Goal: Check status: Check status

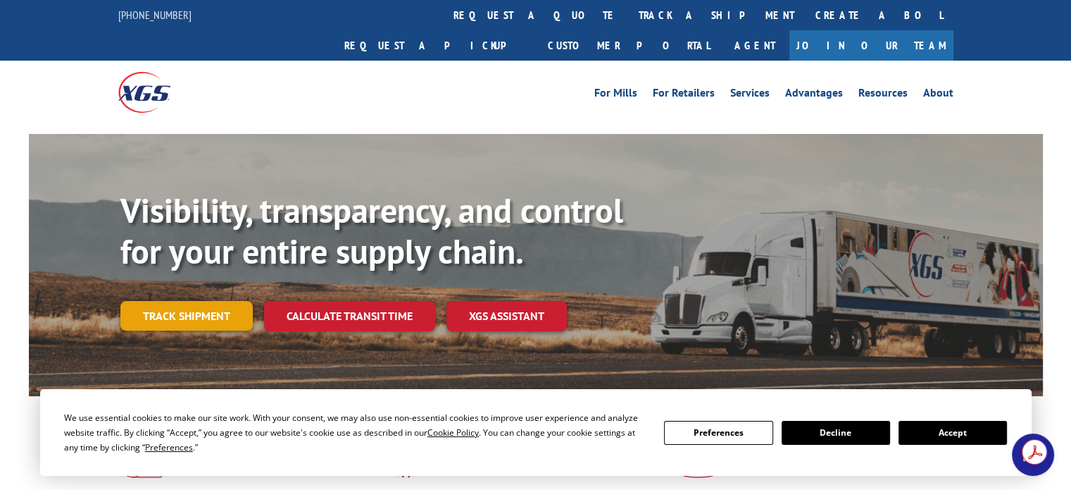
click at [182, 301] on link "Track shipment" at bounding box center [186, 316] width 132 height 30
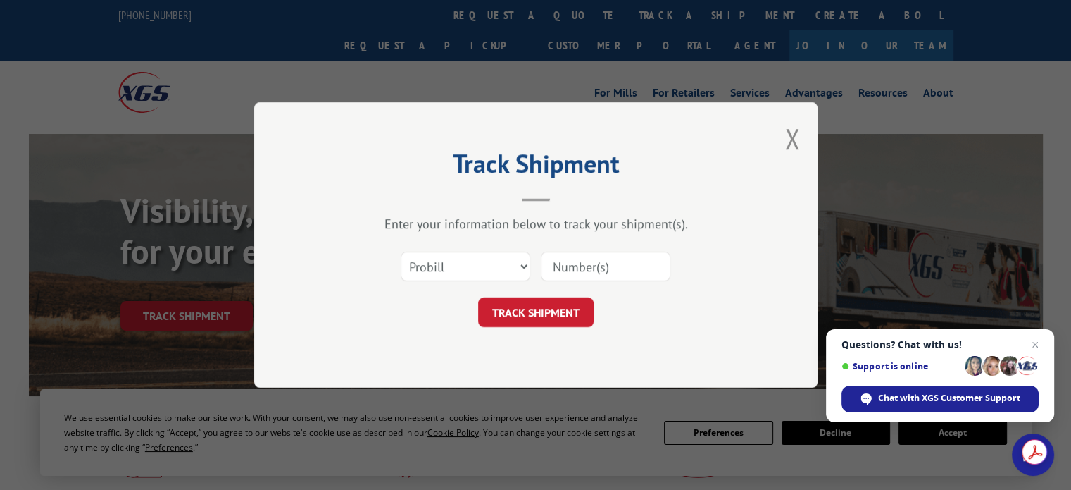
click at [570, 263] on input at bounding box center [606, 266] width 130 height 30
paste input "5535892"
type input "5535892"
click at [540, 318] on button "TRACK SHIPMENT" at bounding box center [536, 312] width 116 height 30
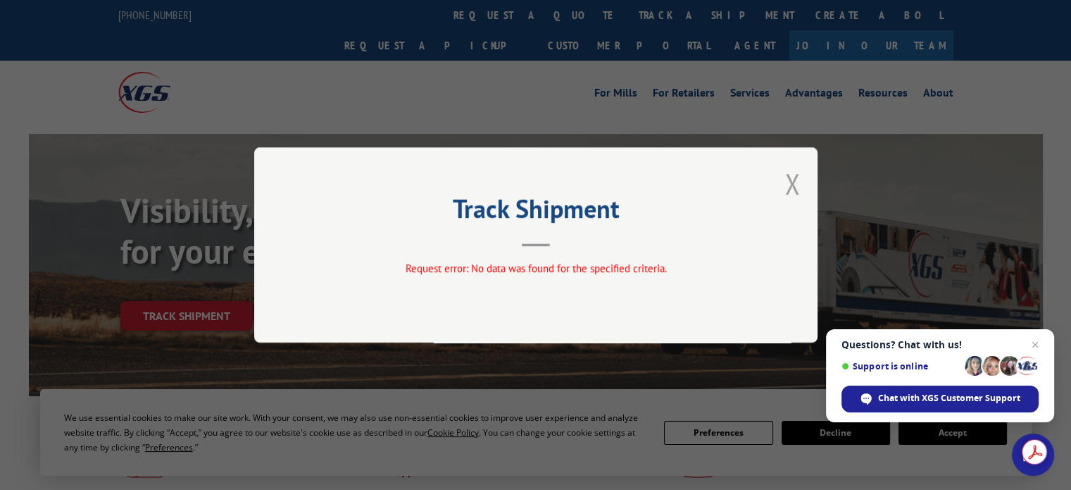
click at [795, 179] on button "Close modal" at bounding box center [792, 183] width 15 height 37
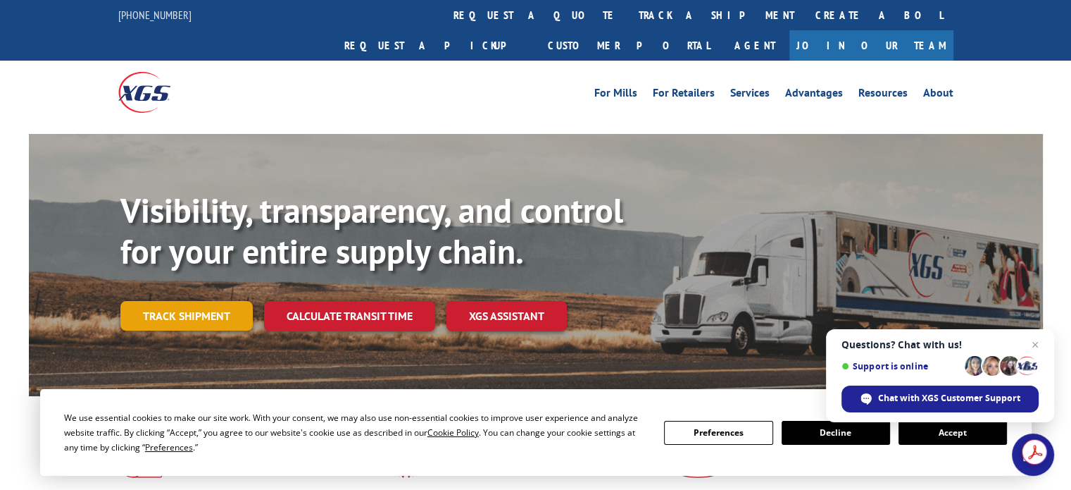
click at [163, 301] on link "Track shipment" at bounding box center [186, 316] width 132 height 30
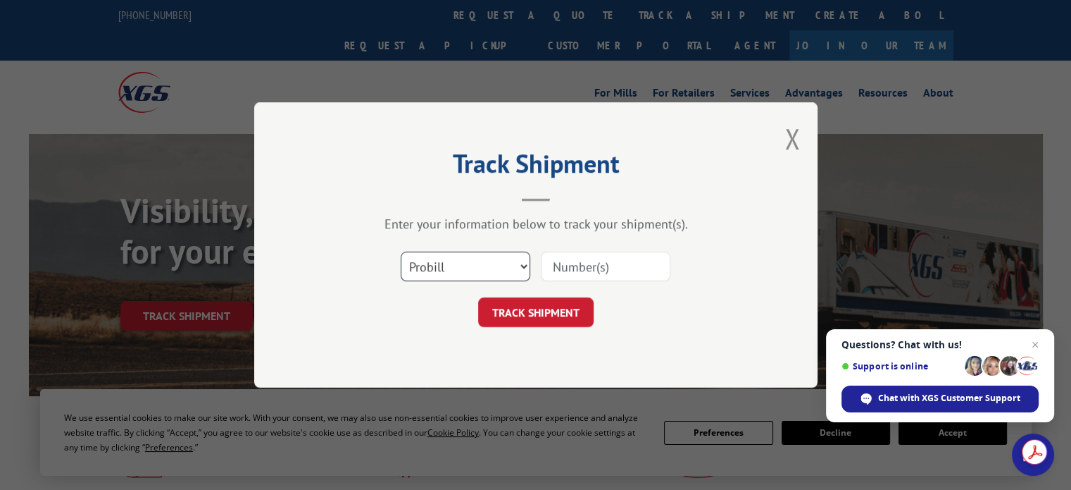
click at [523, 264] on select "Select category... Probill BOL PO" at bounding box center [466, 266] width 130 height 30
select select "bol"
click at [401, 251] on select "Select category... Probill BOL PO" at bounding box center [466, 266] width 130 height 30
click at [585, 263] on input at bounding box center [606, 266] width 130 height 30
paste input "5535892"
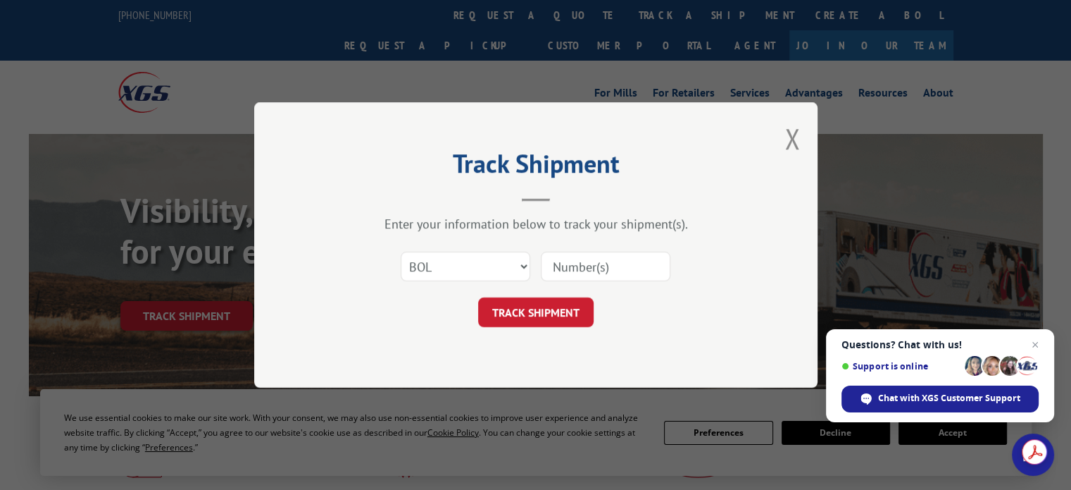
type input "5535892"
click button "TRACK SHIPMENT" at bounding box center [536, 312] width 116 height 30
